Goal: Task Accomplishment & Management: Complete application form

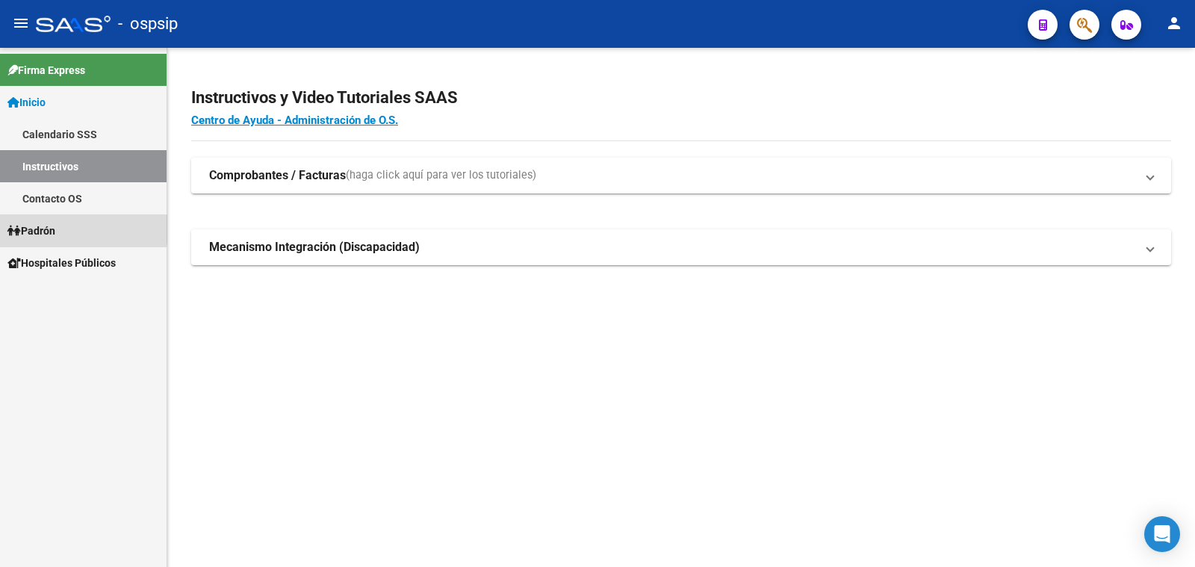
click at [47, 229] on span "Padrón" at bounding box center [31, 231] width 48 height 16
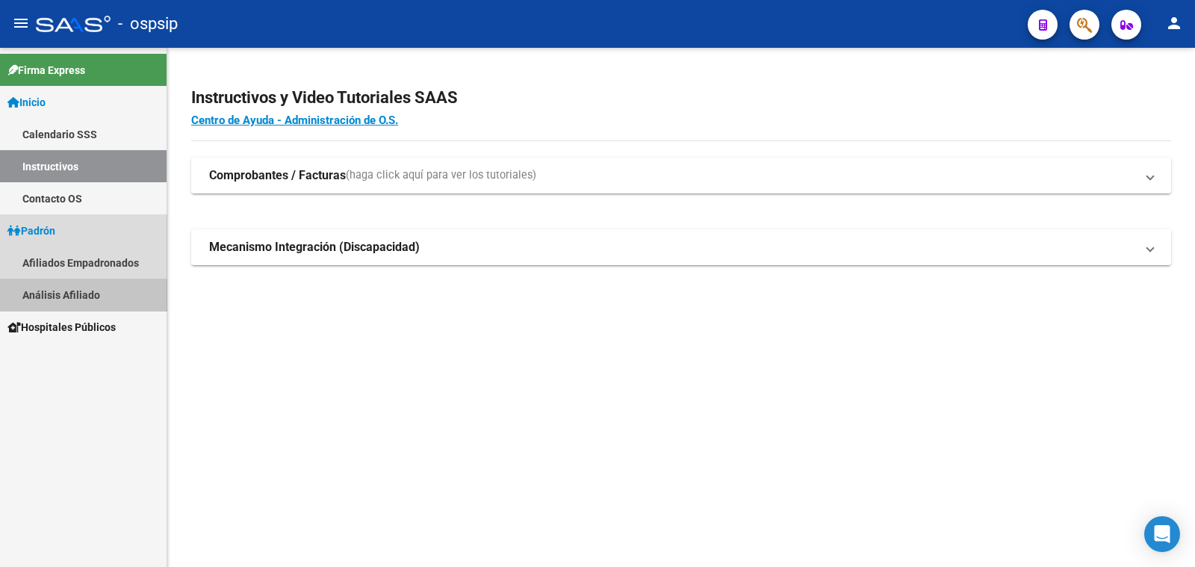
click at [78, 300] on link "Análisis Afiliado" at bounding box center [83, 295] width 167 height 32
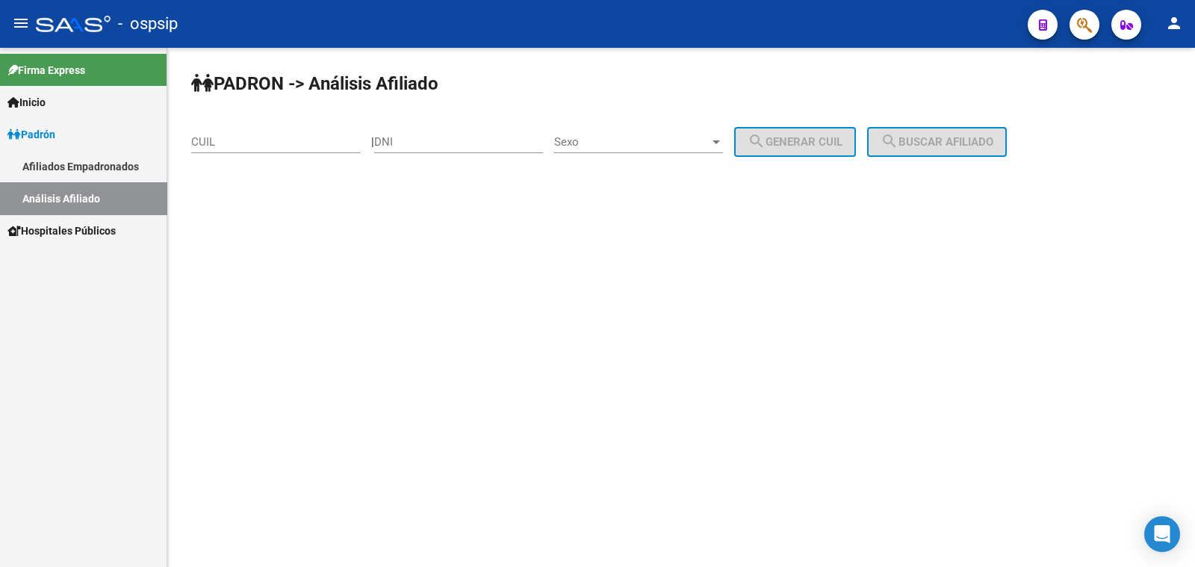
click at [457, 132] on div "DNI" at bounding box center [458, 137] width 169 height 32
type input "13331118"
click at [648, 146] on span "Sexo" at bounding box center [631, 141] width 155 height 13
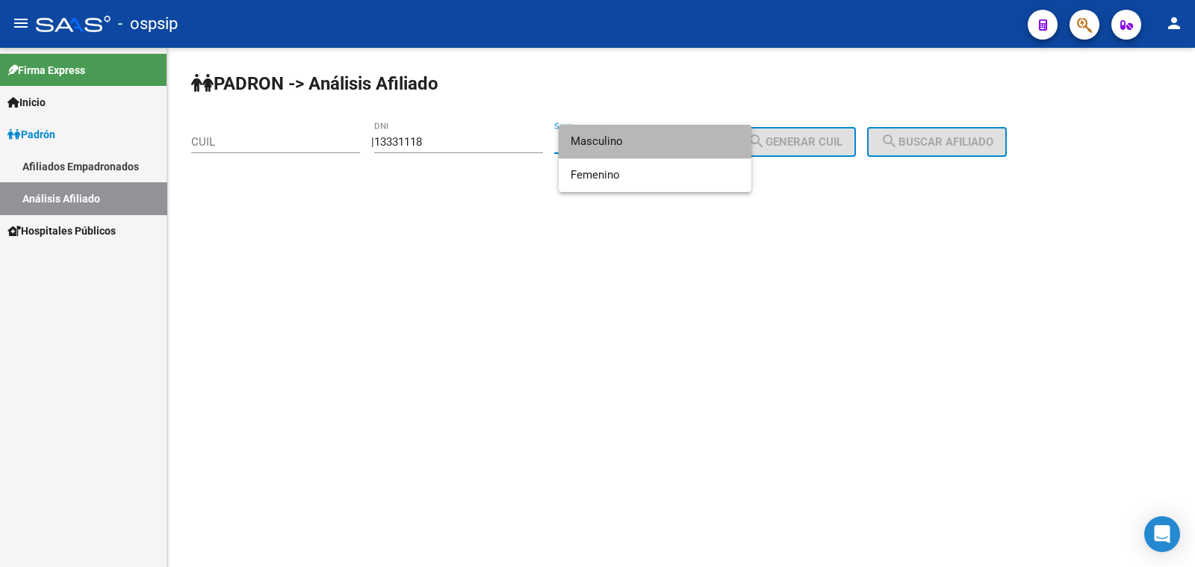
click at [648, 146] on span "Masculino" at bounding box center [655, 142] width 169 height 34
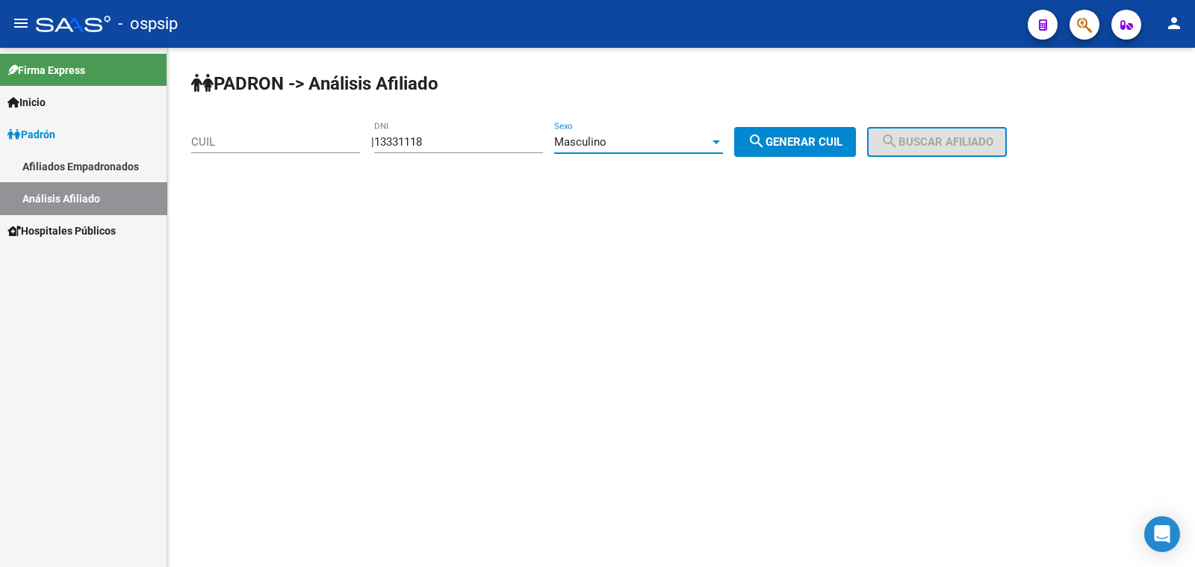
click at [810, 142] on span "search Generar CUIL" at bounding box center [794, 141] width 95 height 13
type input "20-13331118-2"
click at [960, 138] on span "search Buscar afiliado" at bounding box center [936, 141] width 113 height 13
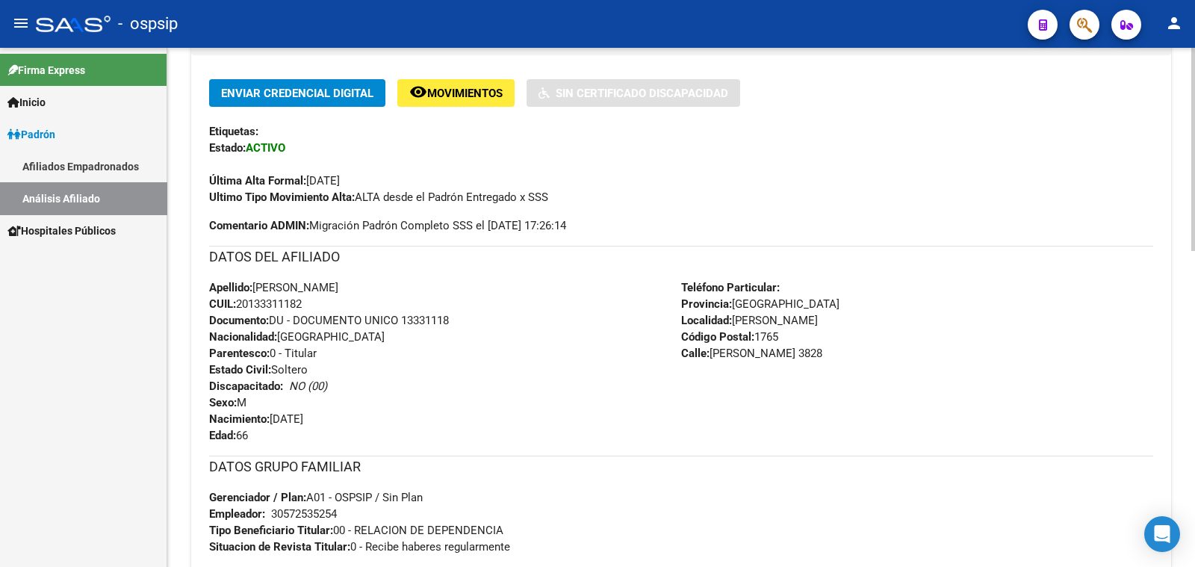
scroll to position [339, 0]
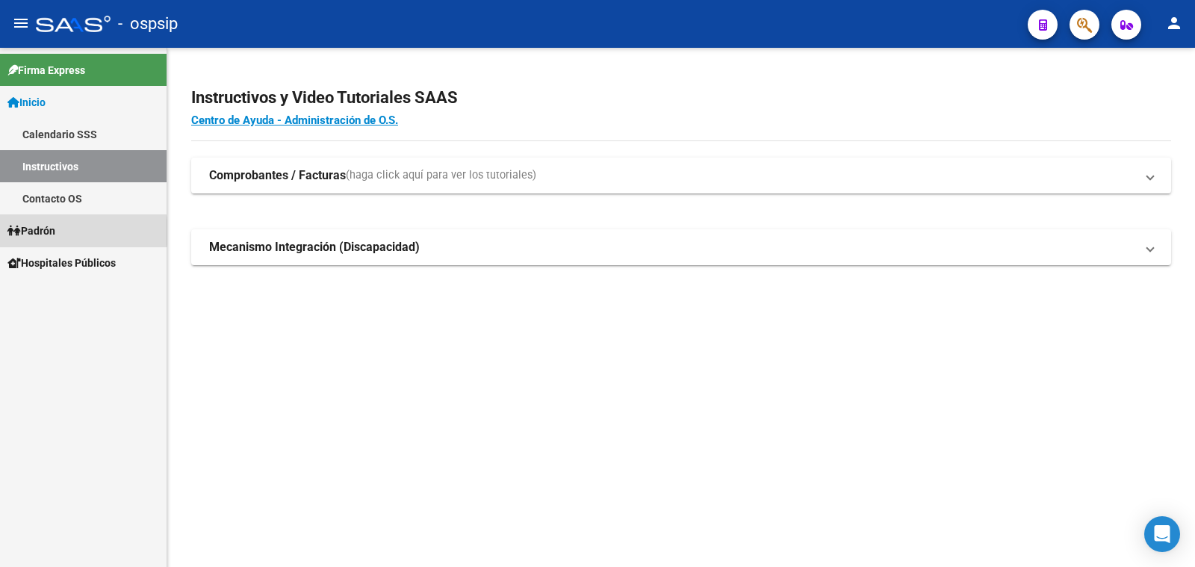
click at [52, 232] on span "Padrón" at bounding box center [31, 231] width 48 height 16
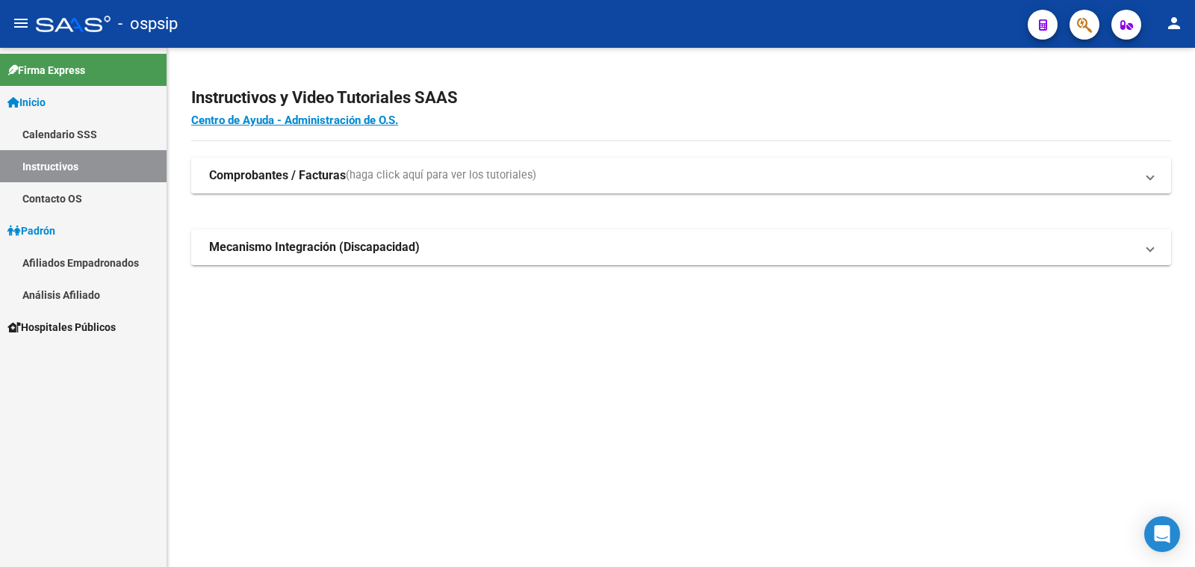
click at [75, 293] on link "Análisis Afiliado" at bounding box center [83, 295] width 167 height 32
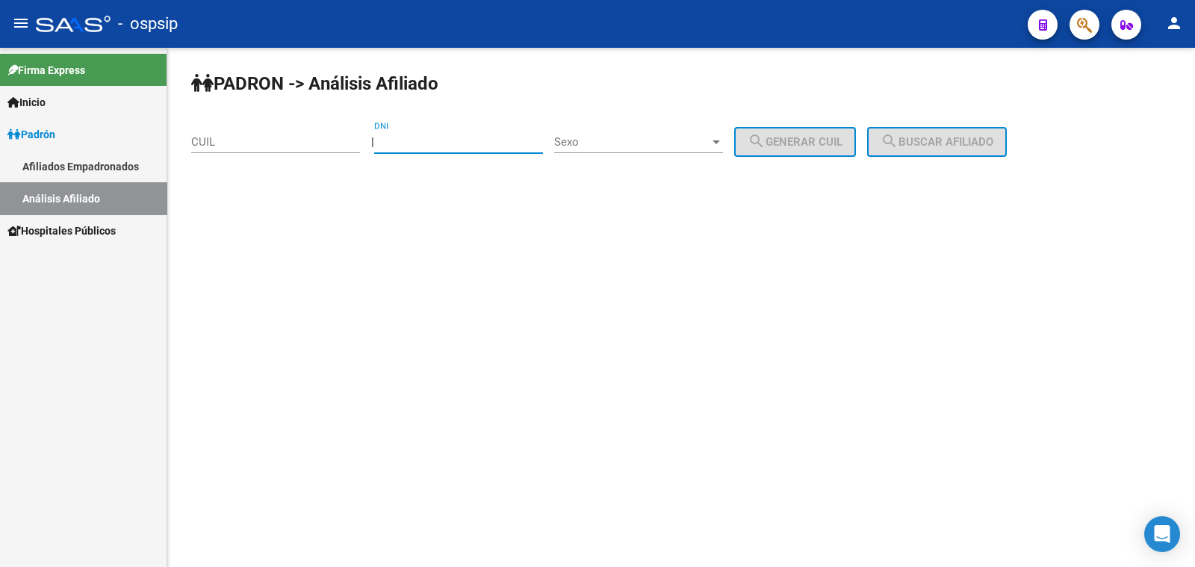
click at [428, 139] on input "DNI" at bounding box center [458, 141] width 169 height 13
type input "34558487"
click at [609, 136] on span "Sexo" at bounding box center [631, 141] width 155 height 13
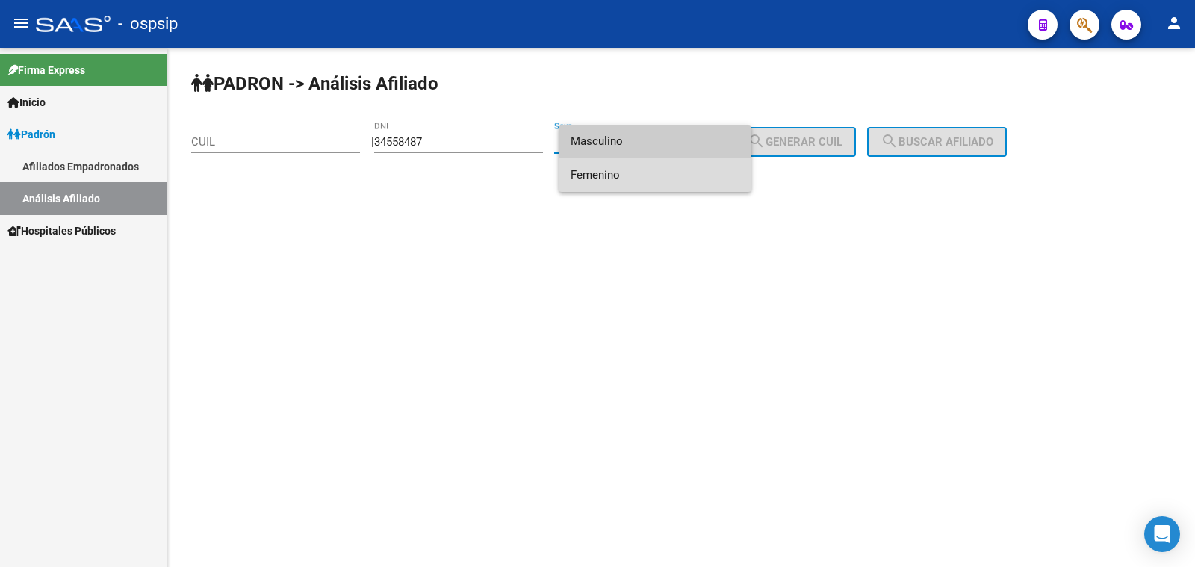
click at [642, 173] on span "Femenino" at bounding box center [655, 175] width 169 height 34
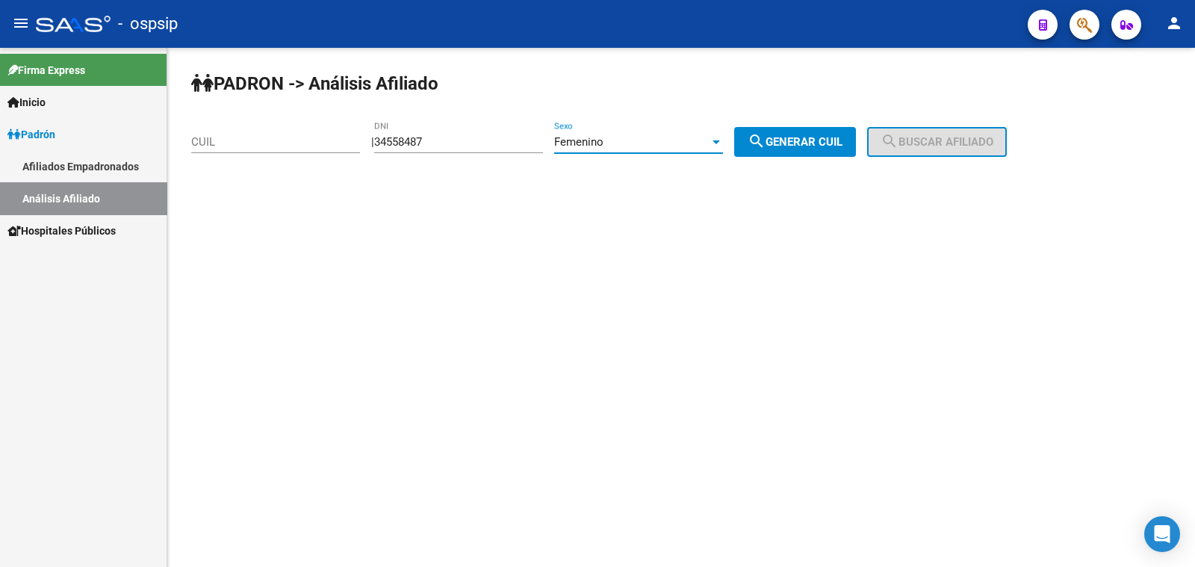
click at [802, 140] on span "search Generar CUIL" at bounding box center [794, 141] width 95 height 13
type input "27-34558487-6"
click at [927, 142] on span "search Buscar afiliado" at bounding box center [936, 141] width 113 height 13
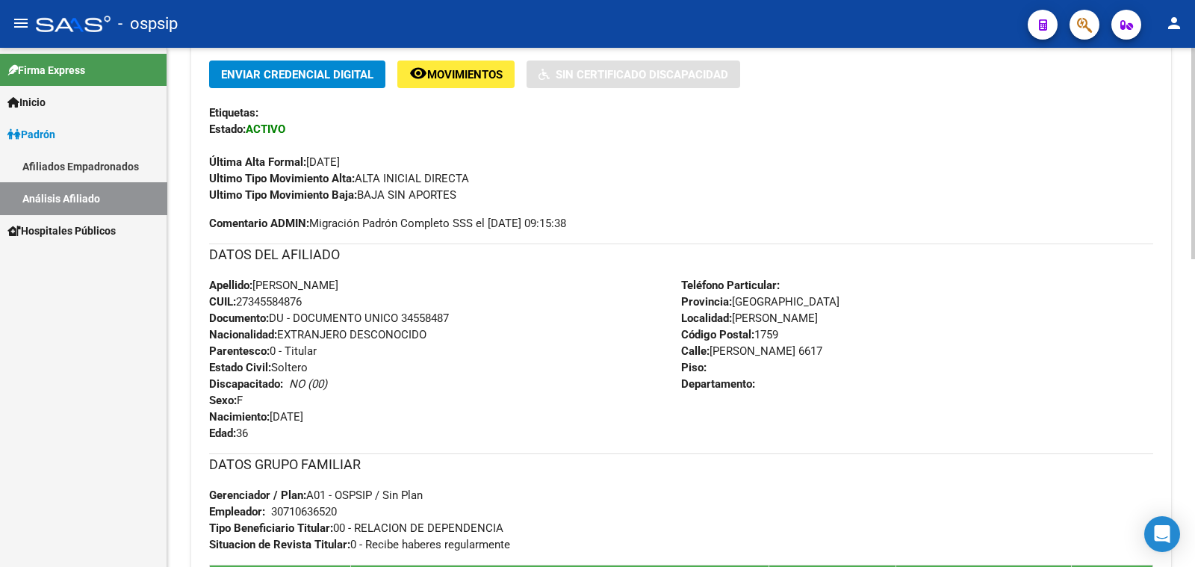
scroll to position [467, 0]
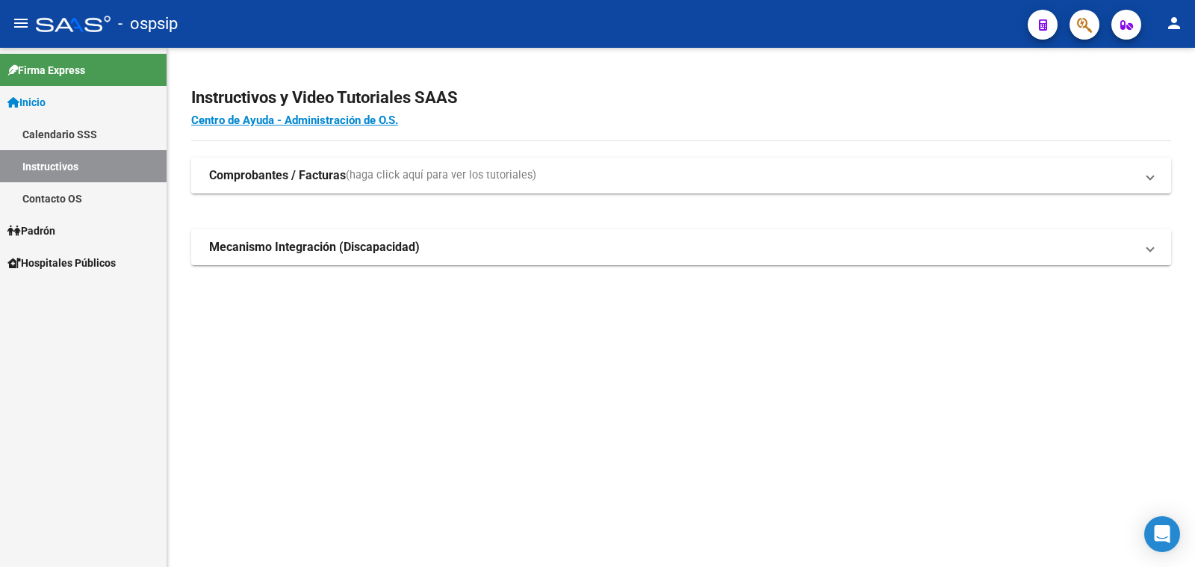
click at [52, 230] on span "Padrón" at bounding box center [31, 231] width 48 height 16
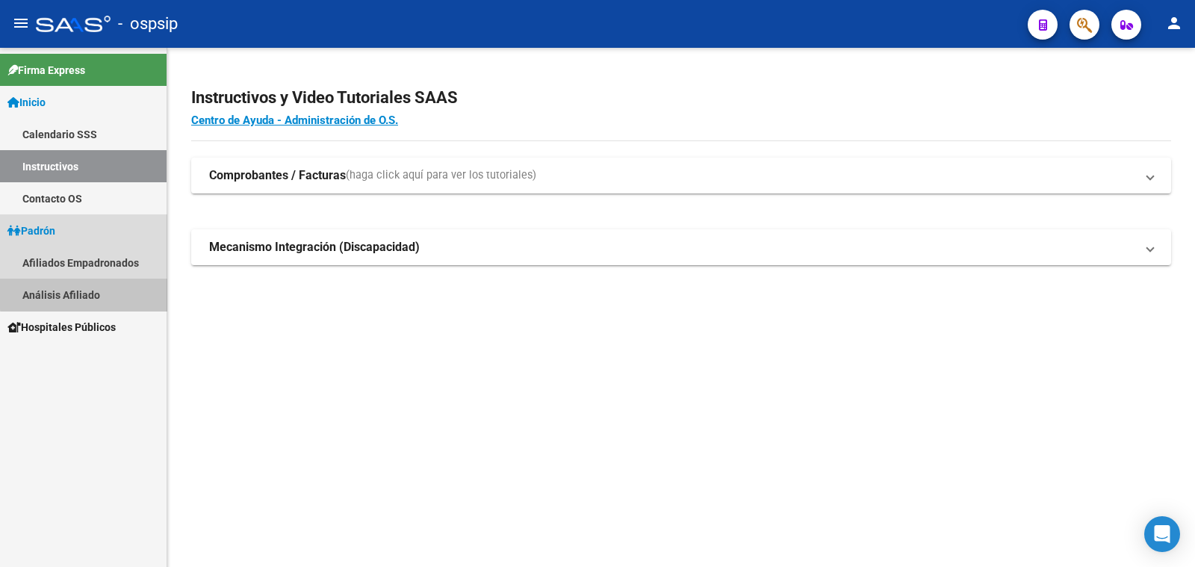
click at [86, 293] on link "Análisis Afiliado" at bounding box center [83, 295] width 167 height 32
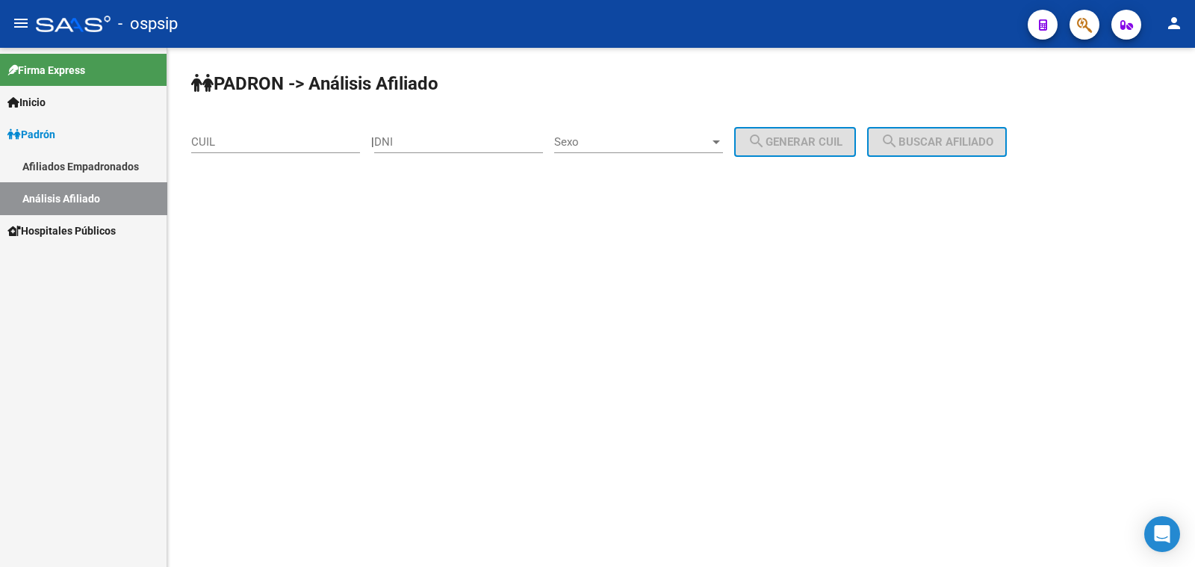
click at [422, 138] on input "DNI" at bounding box center [458, 141] width 169 height 13
type input "24440208"
click at [677, 137] on span "Sexo" at bounding box center [631, 141] width 155 height 13
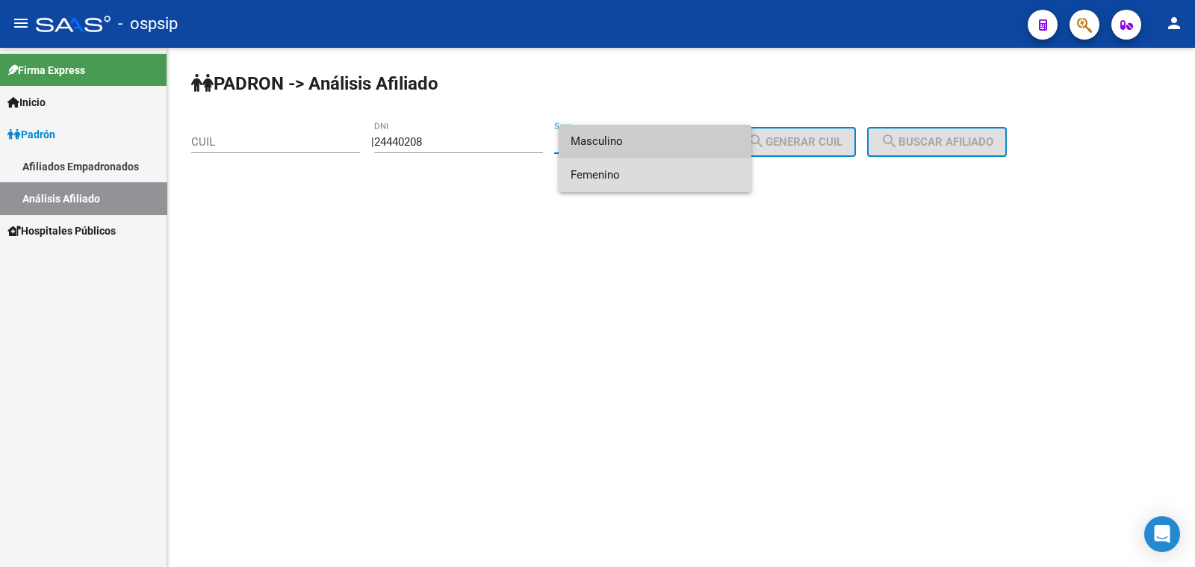
click at [670, 172] on span "Femenino" at bounding box center [655, 175] width 169 height 34
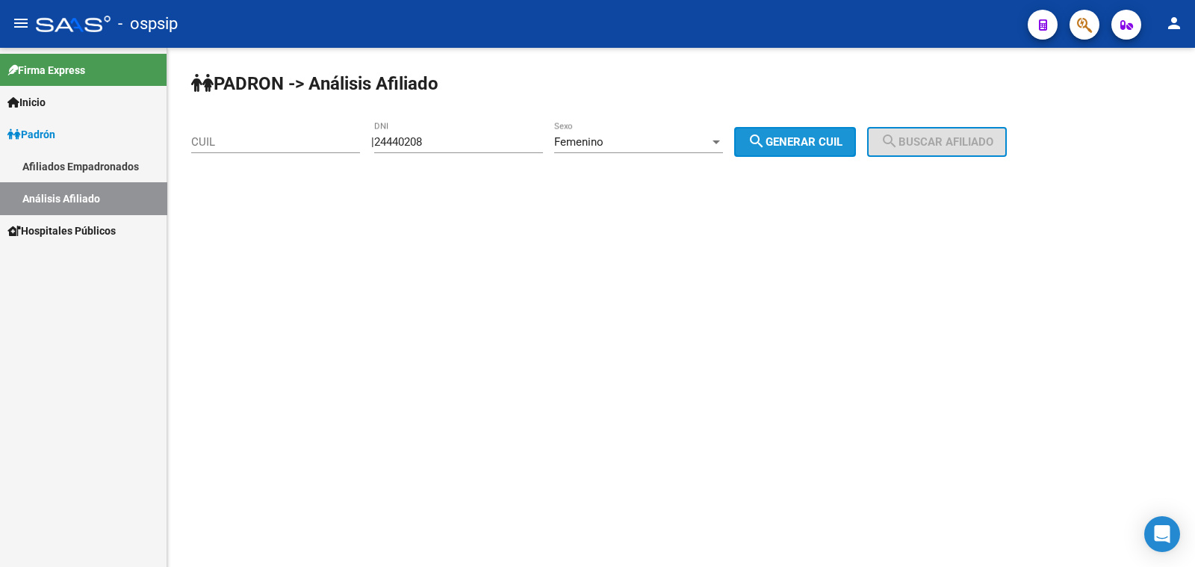
click at [814, 137] on span "search Generar CUIL" at bounding box center [794, 141] width 95 height 13
type input "27-24440208-4"
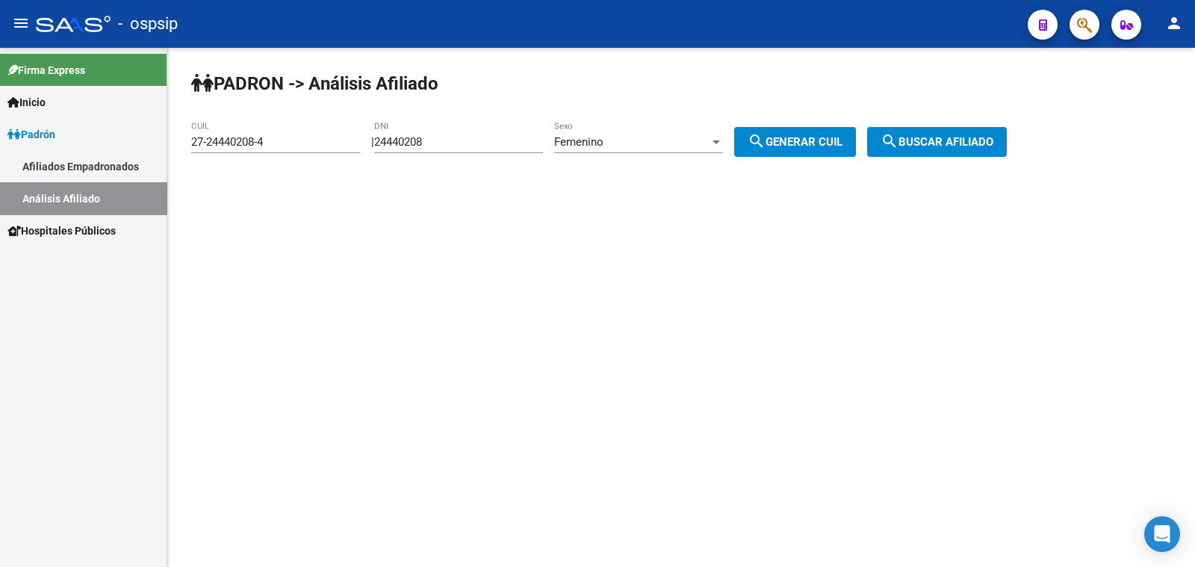
click at [928, 137] on span "search Buscar afiliado" at bounding box center [936, 141] width 113 height 13
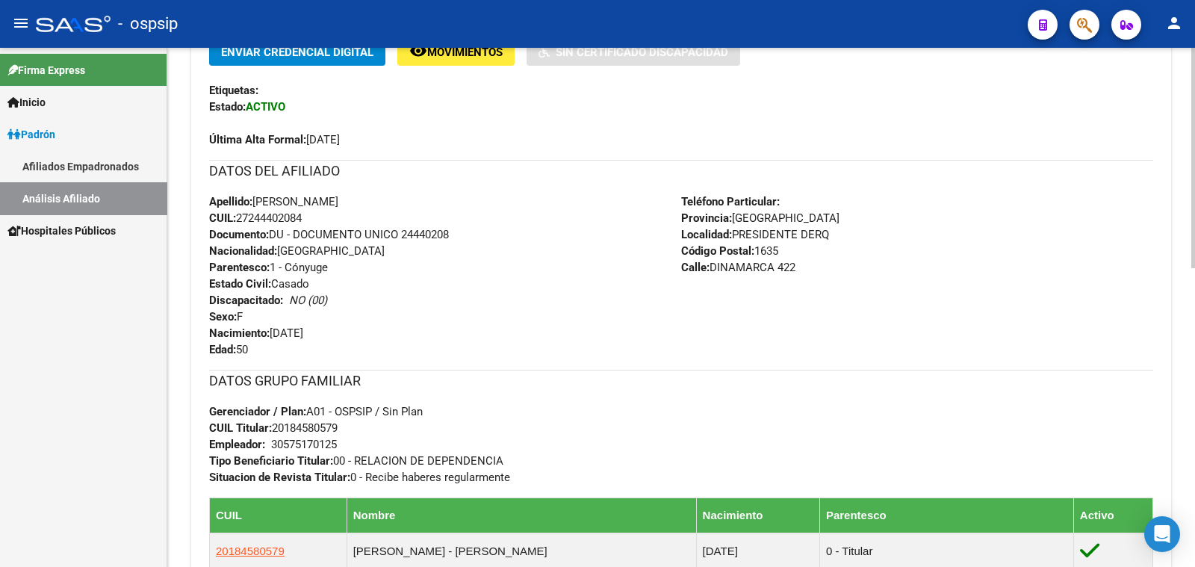
scroll to position [373, 0]
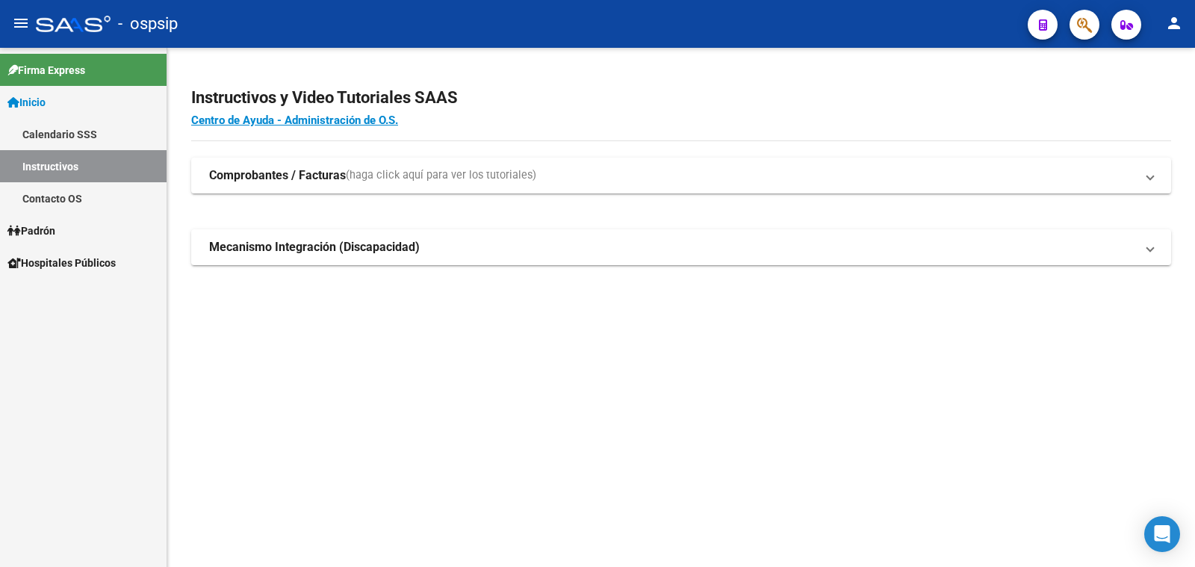
click at [41, 229] on span "Padrón" at bounding box center [31, 231] width 48 height 16
click at [60, 293] on link "Análisis Afiliado" at bounding box center [83, 295] width 167 height 32
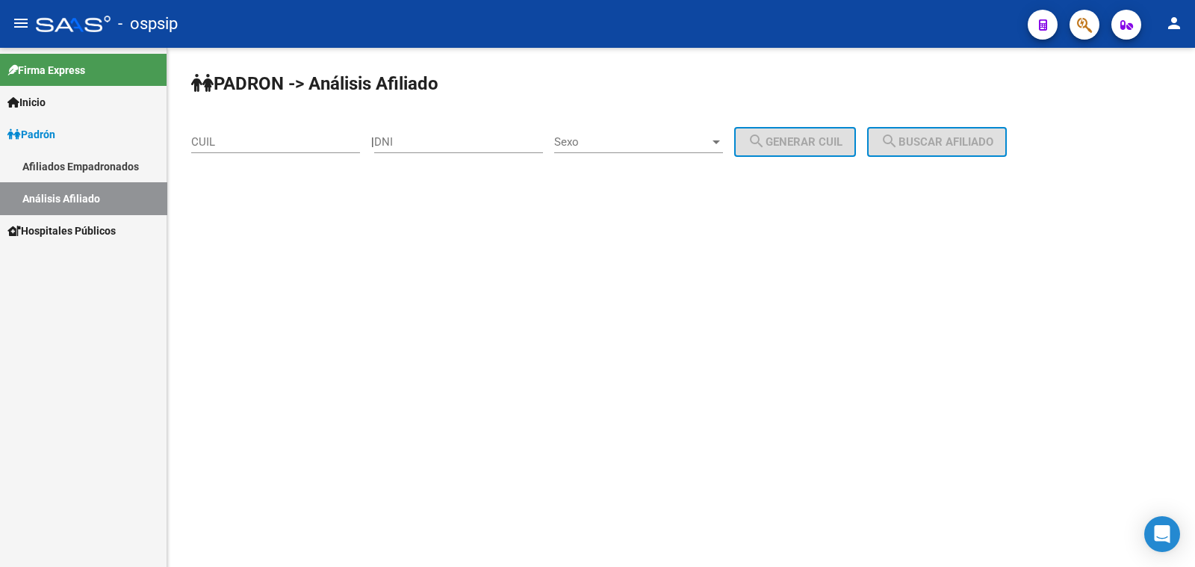
click at [433, 134] on div "DNI" at bounding box center [458, 137] width 169 height 32
drag, startPoint x: 433, startPoint y: 134, endPoint x: 406, endPoint y: 136, distance: 27.0
click at [406, 136] on input "DNI" at bounding box center [458, 141] width 169 height 13
paste input "24.639002"
click at [403, 140] on input "24.639002" at bounding box center [458, 141] width 169 height 13
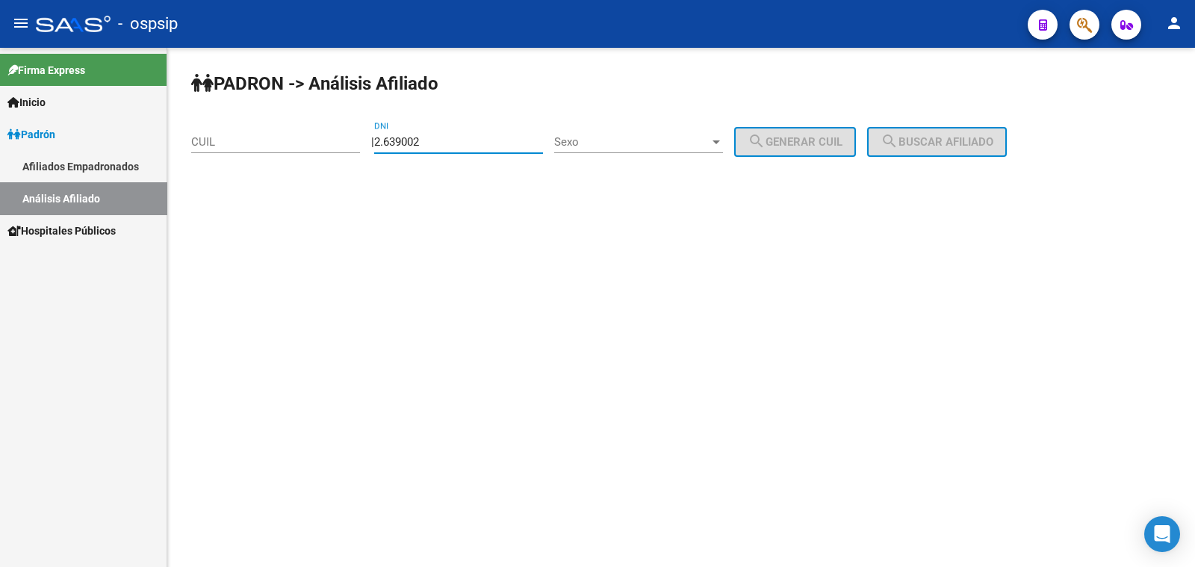
click at [400, 140] on input "2.639002" at bounding box center [458, 141] width 169 height 13
type input "2639002"
click at [645, 140] on span "Sexo" at bounding box center [631, 141] width 155 height 13
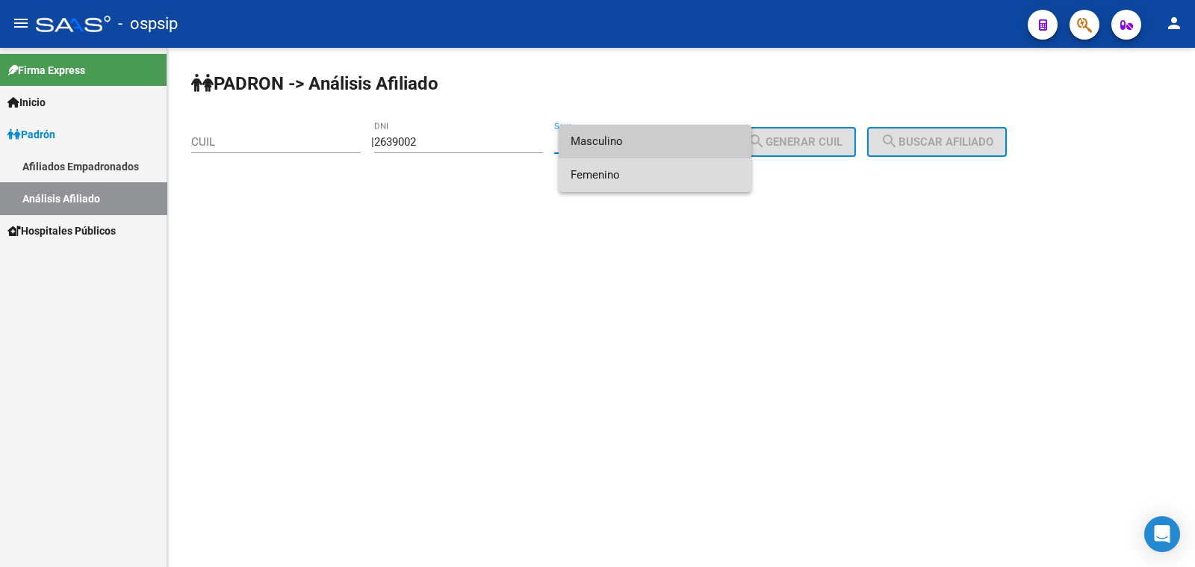
click at [671, 169] on span "Femenino" at bounding box center [655, 175] width 169 height 34
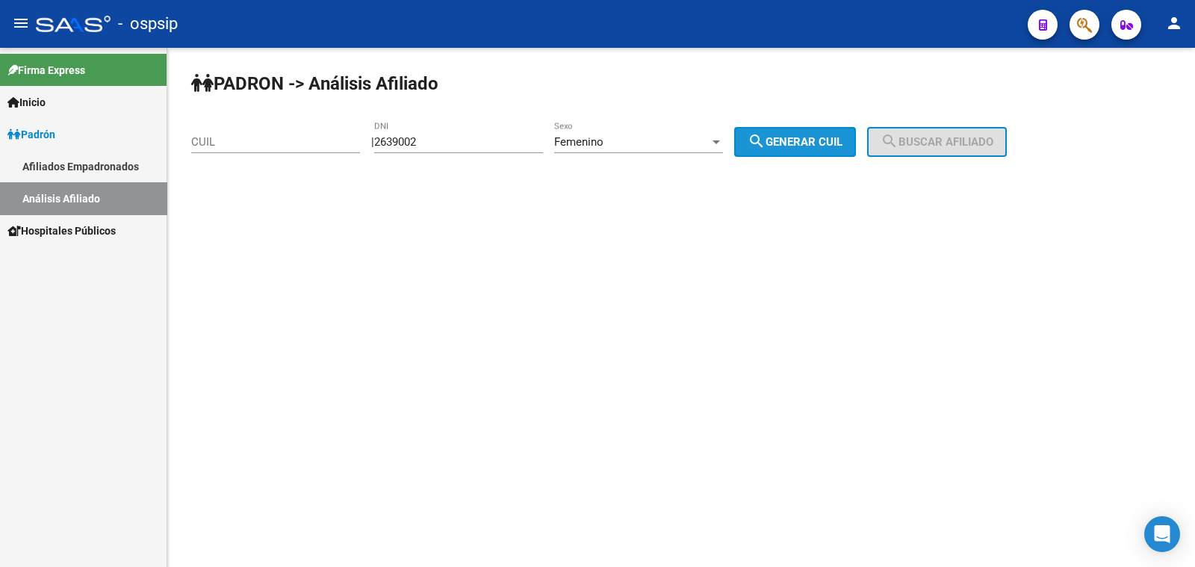
click at [817, 142] on span "search Generar CUIL" at bounding box center [794, 141] width 95 height 13
type input "27-02639002-3"
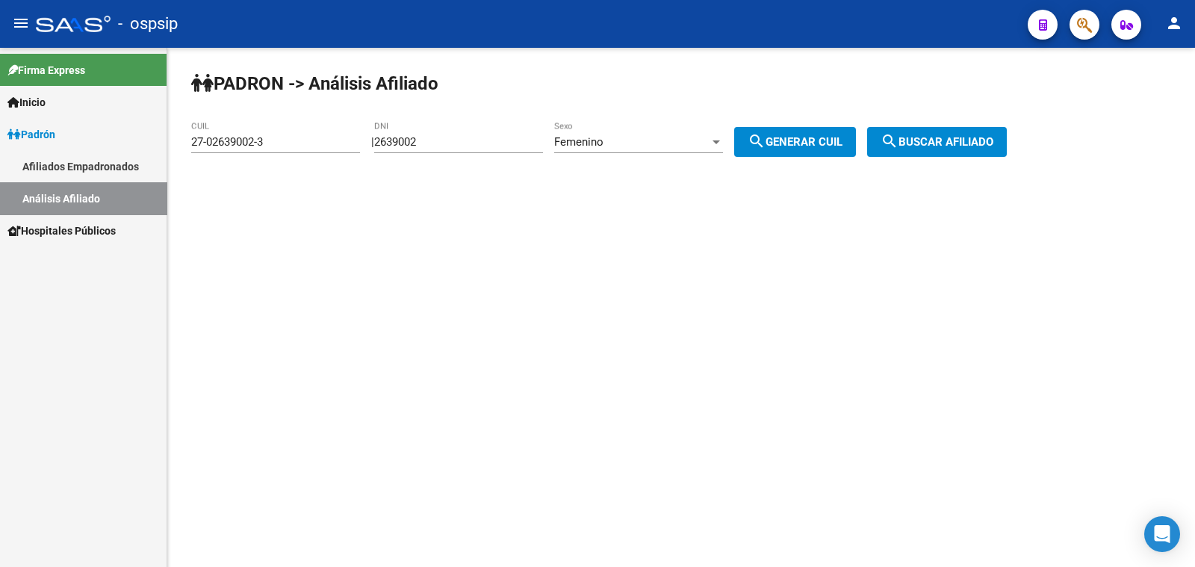
click at [956, 144] on span "search Buscar afiliado" at bounding box center [936, 141] width 113 height 13
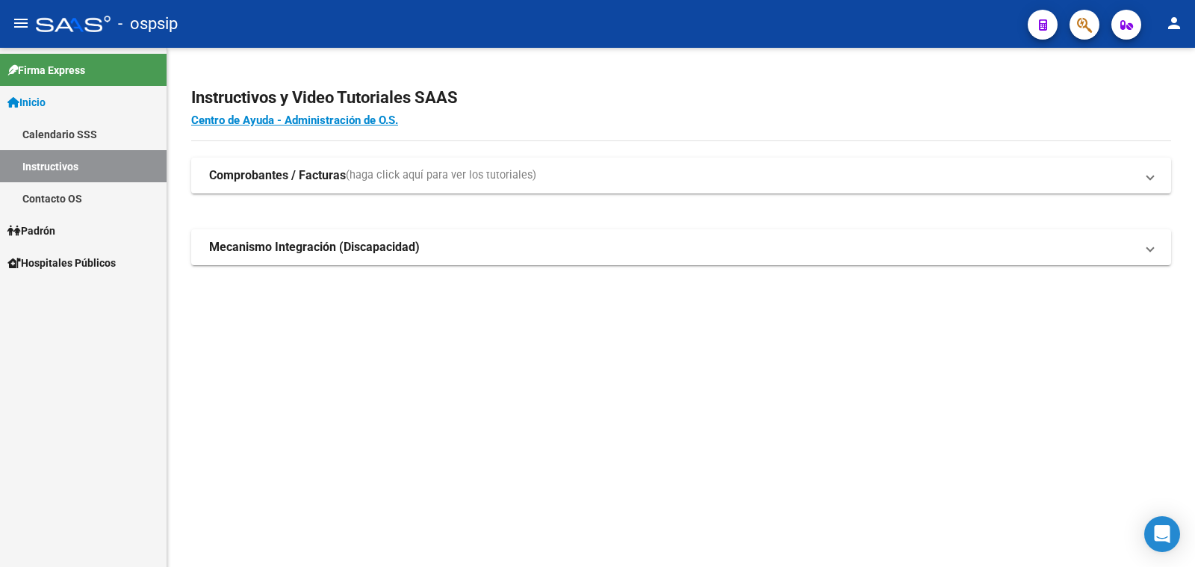
click at [46, 229] on span "Padrón" at bounding box center [31, 231] width 48 height 16
click at [52, 231] on span "Padrón" at bounding box center [31, 231] width 48 height 16
click at [64, 293] on link "Análisis Afiliado" at bounding box center [83, 295] width 167 height 32
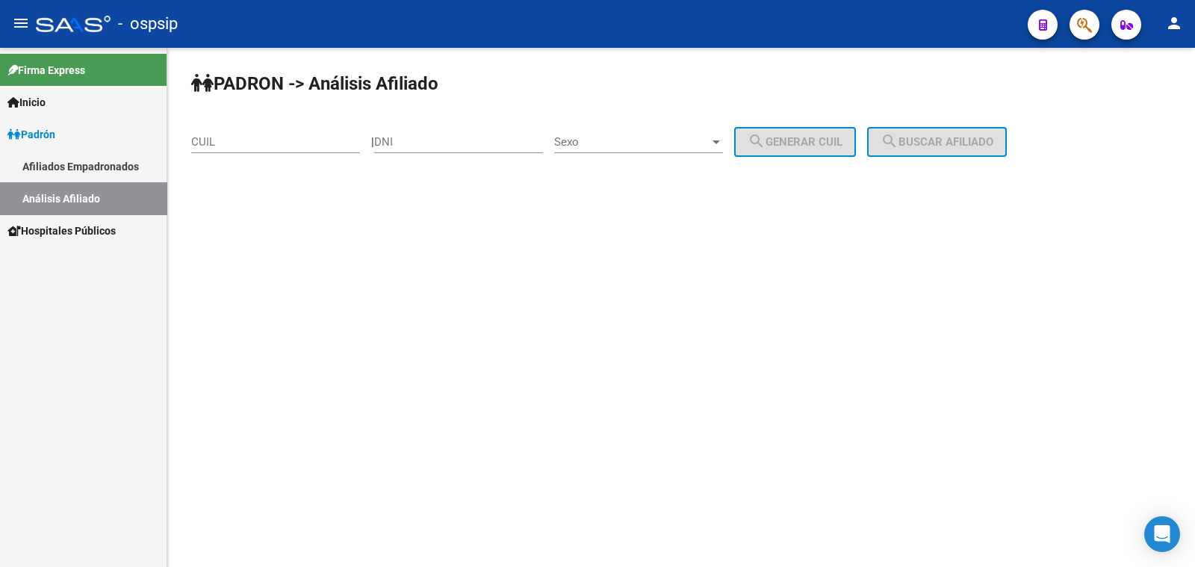
click at [405, 134] on div "DNI" at bounding box center [458, 137] width 169 height 32
click at [401, 139] on input "DNI" at bounding box center [458, 141] width 169 height 13
paste input "24.639002"
click at [405, 141] on input "24.639002" at bounding box center [458, 141] width 169 height 13
type input "24639002"
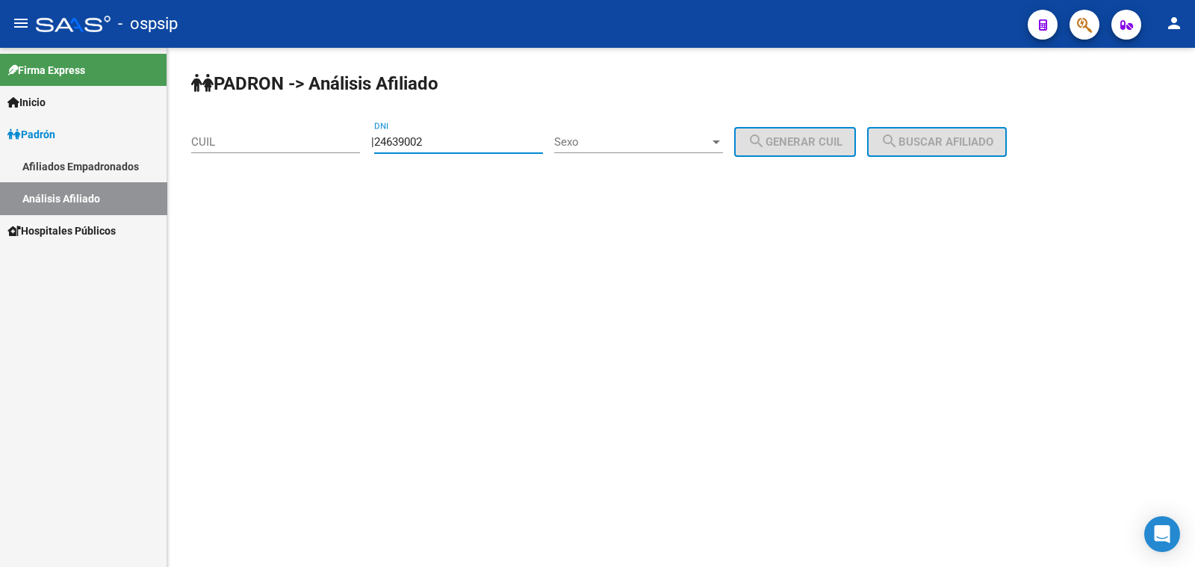
click at [653, 140] on span "Sexo" at bounding box center [631, 141] width 155 height 13
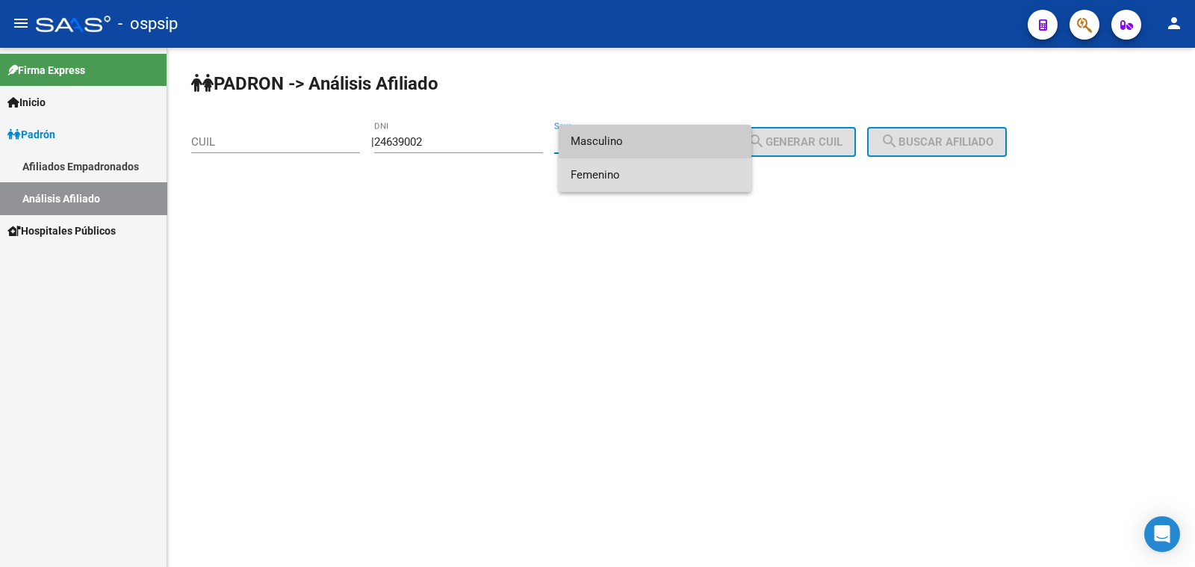
click at [692, 181] on span "Femenino" at bounding box center [655, 175] width 169 height 34
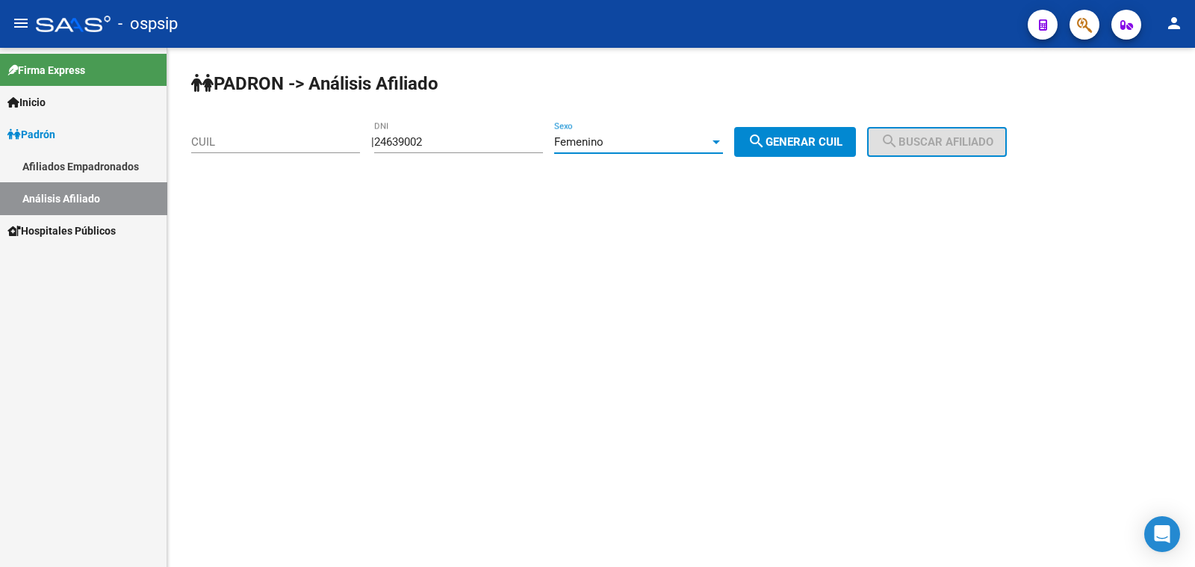
click at [798, 143] on span "search Generar CUIL" at bounding box center [794, 141] width 95 height 13
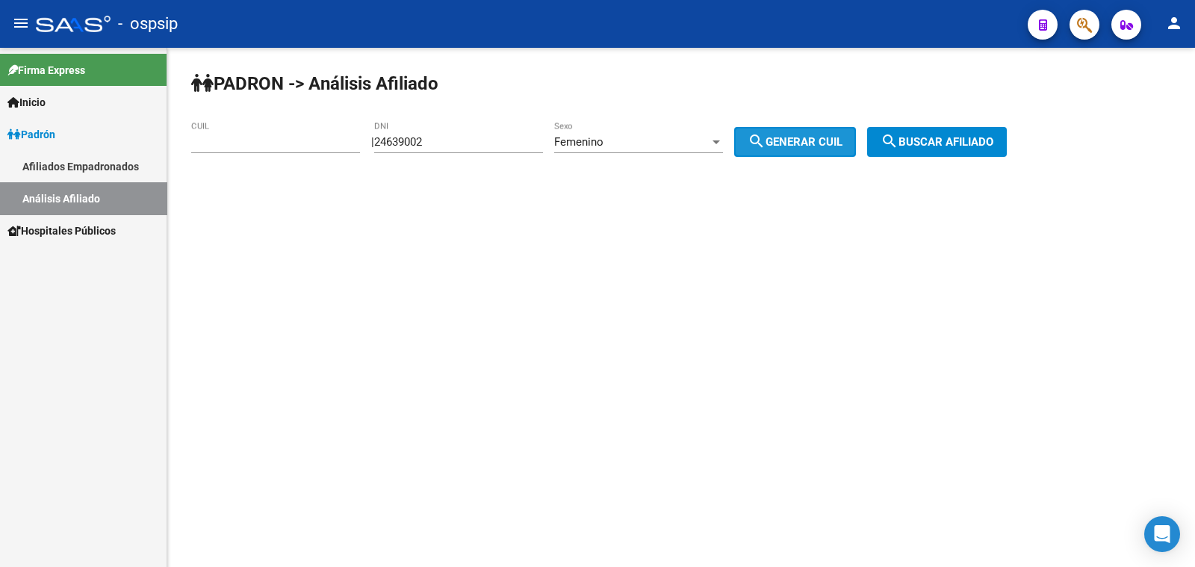
type input "27-24639002-4"
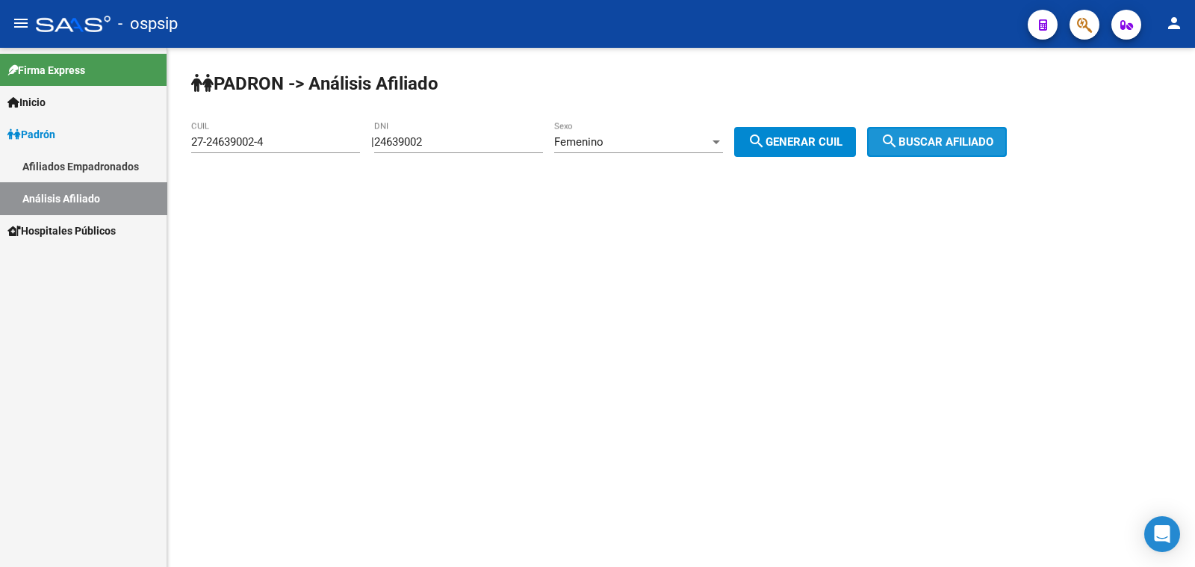
click at [898, 140] on mat-icon "search" at bounding box center [889, 141] width 18 height 18
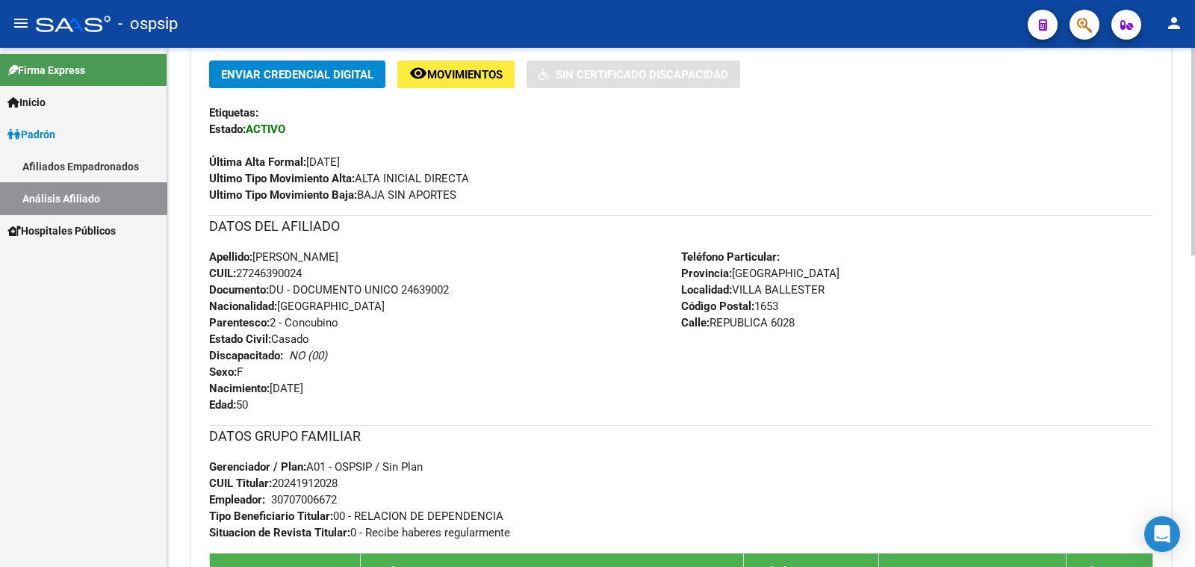
scroll to position [467, 0]
